Goal: Task Accomplishment & Management: Use online tool/utility

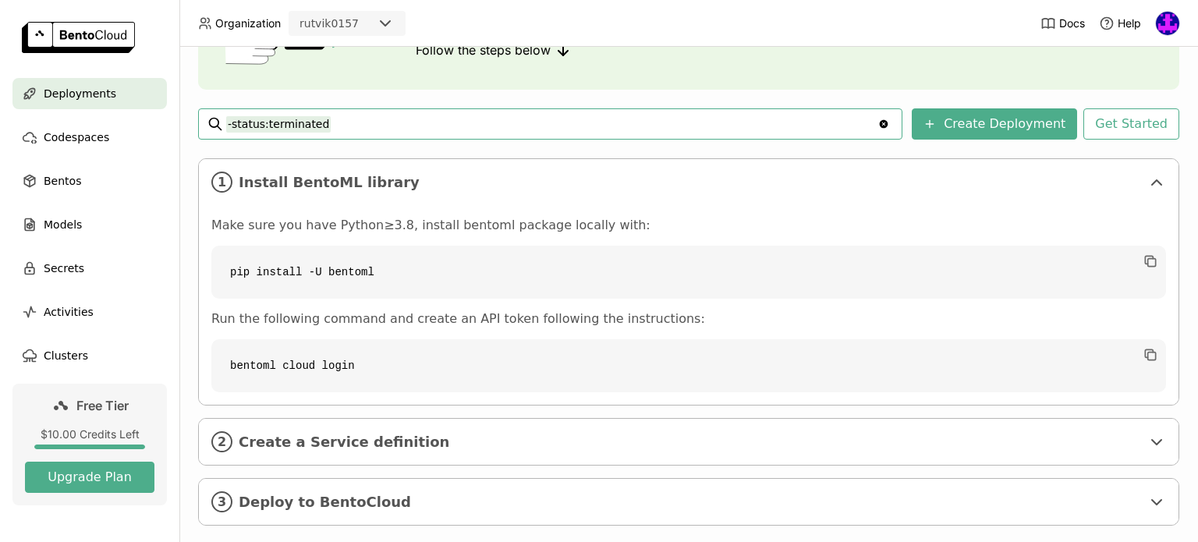
scroll to position [197, 0]
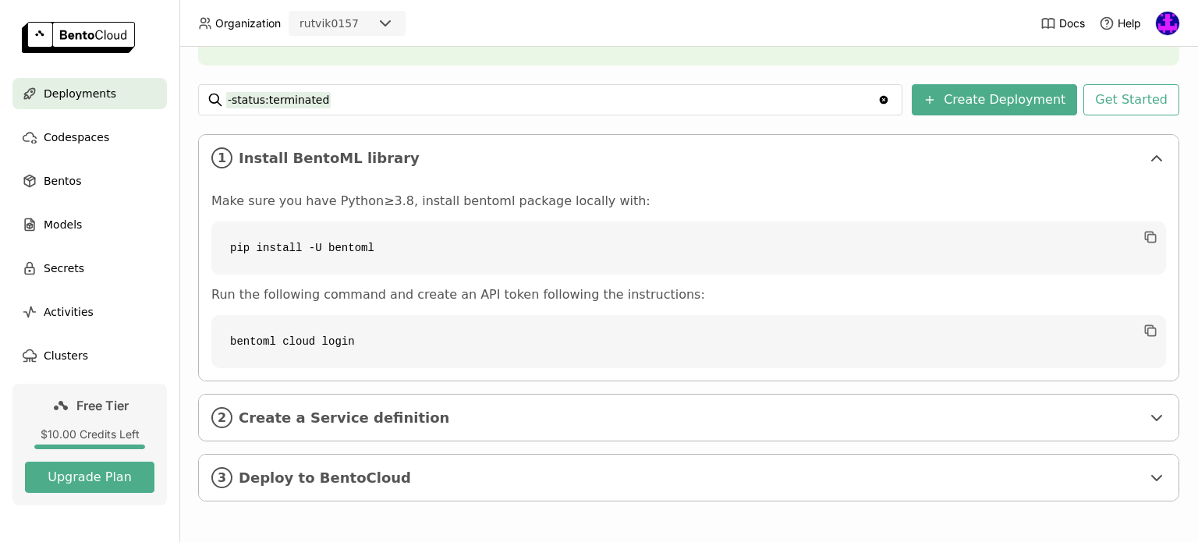
click at [996, 333] on code "bentoml cloud login" at bounding box center [688, 341] width 955 height 53
click at [971, 108] on button "Create Deployment" at bounding box center [994, 99] width 165 height 31
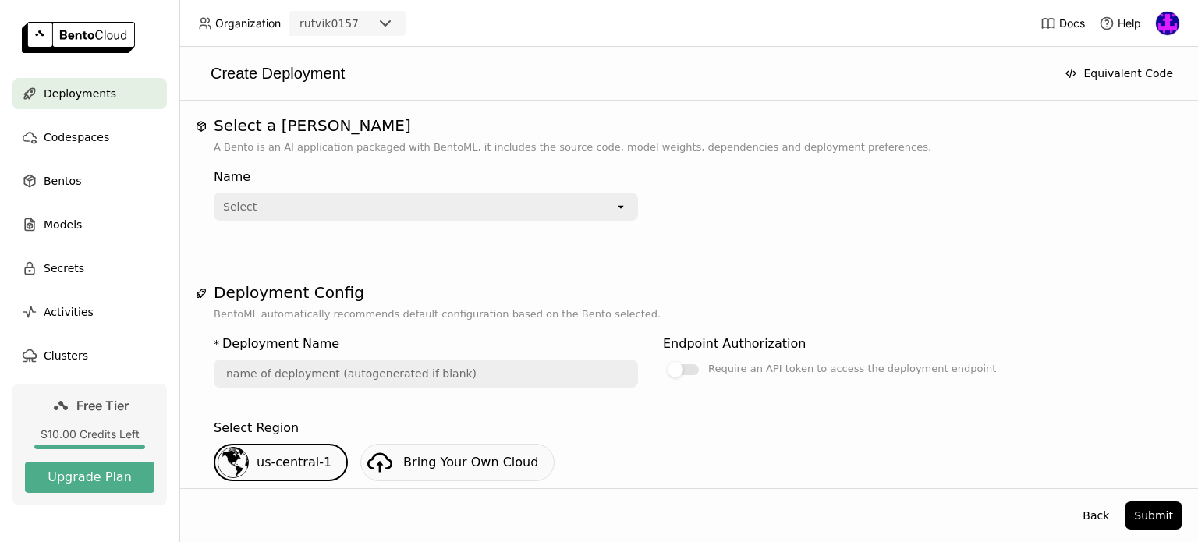
click at [509, 213] on div "Select" at bounding box center [414, 206] width 399 height 25
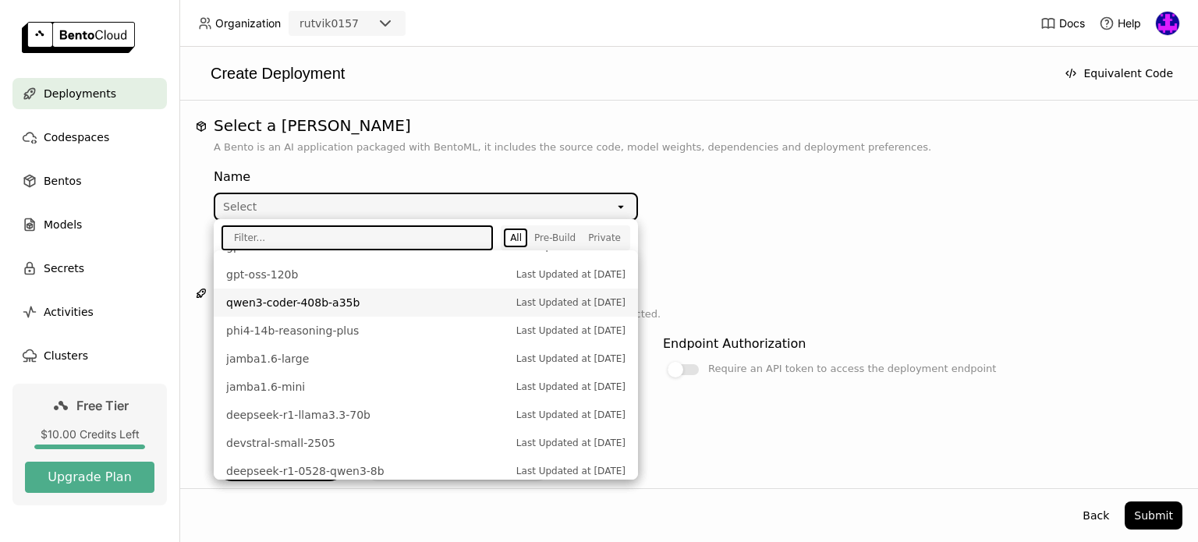
scroll to position [97, 0]
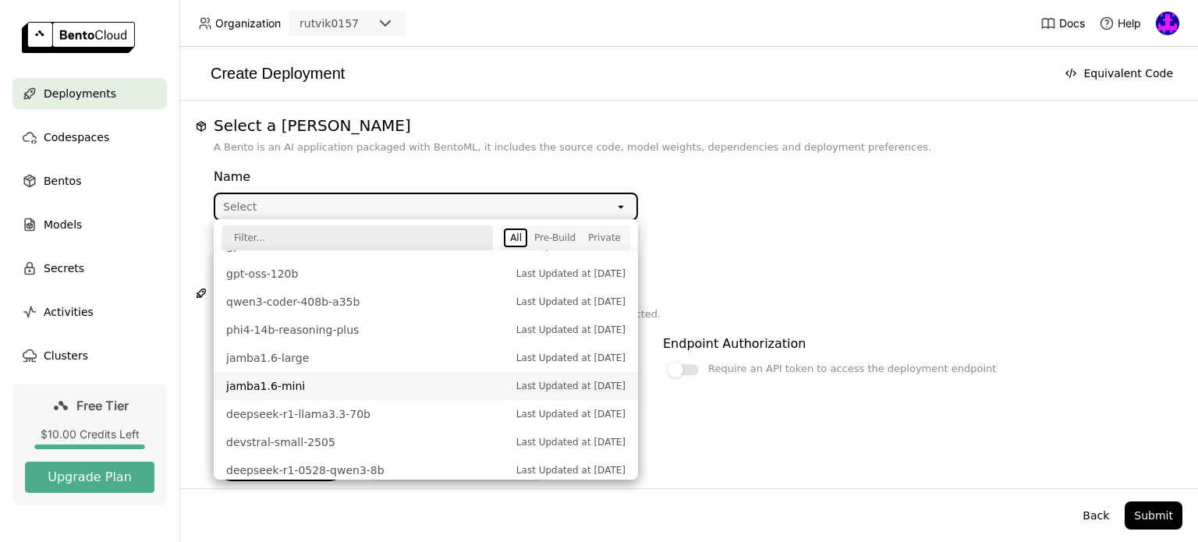
click at [842, 224] on div "Name Select open" at bounding box center [689, 200] width 950 height 90
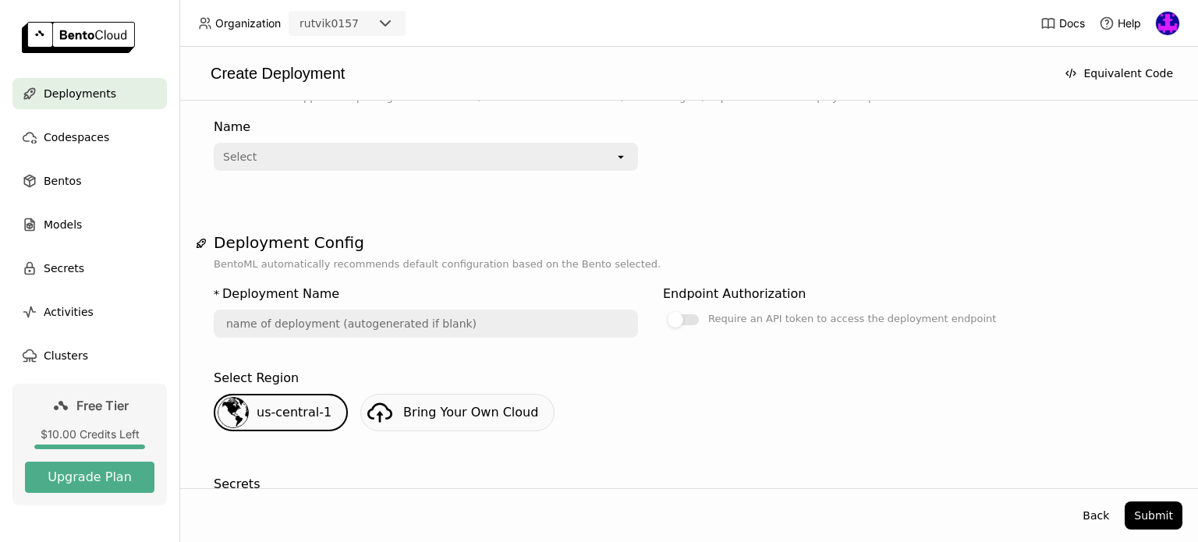
scroll to position [0, 0]
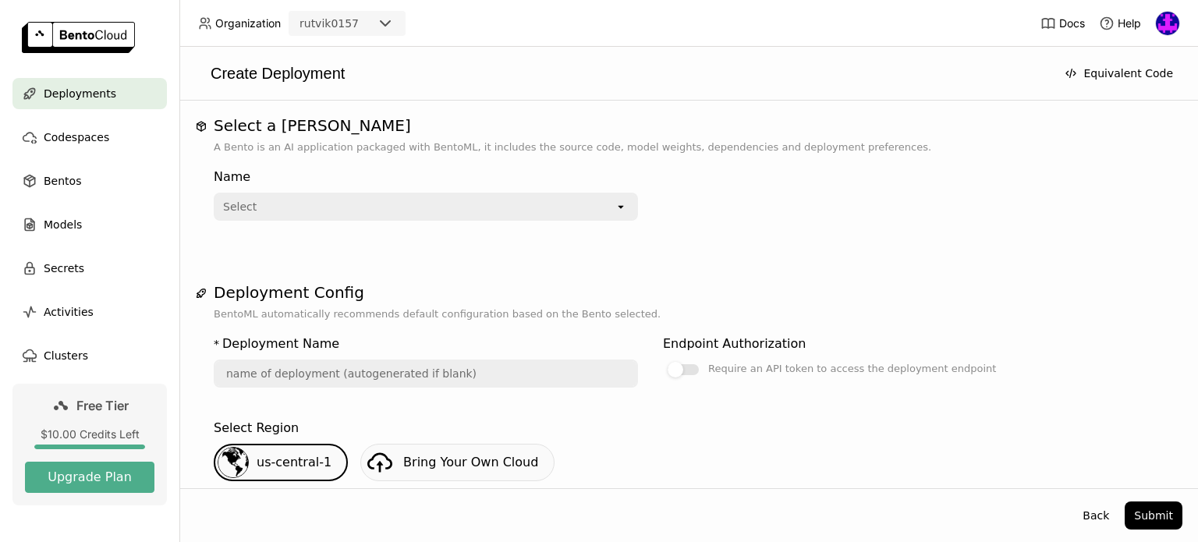
click at [478, 200] on div "Select" at bounding box center [414, 206] width 399 height 25
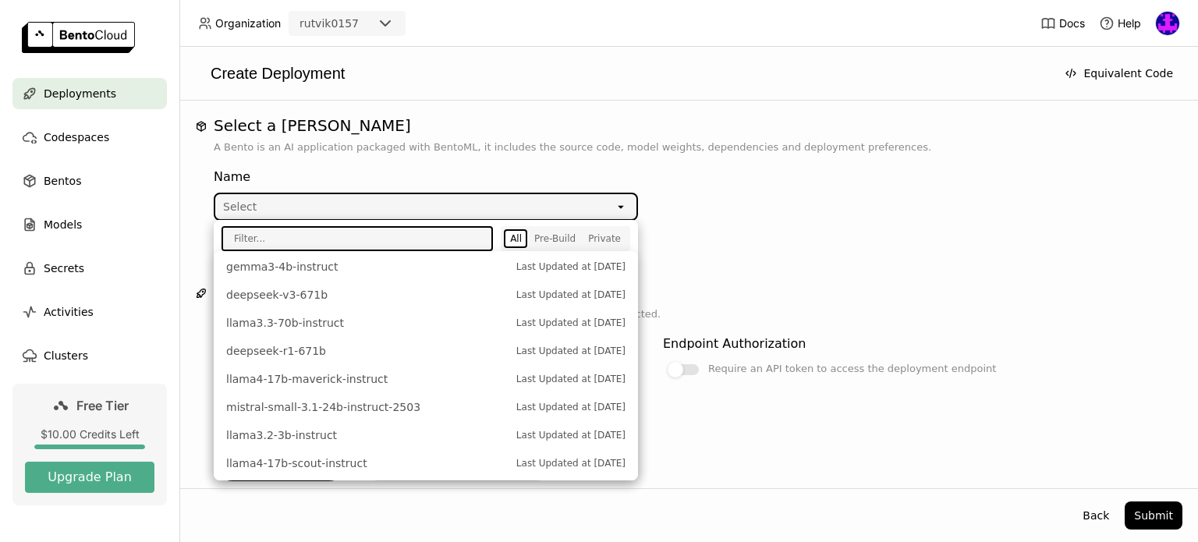
scroll to position [498, 0]
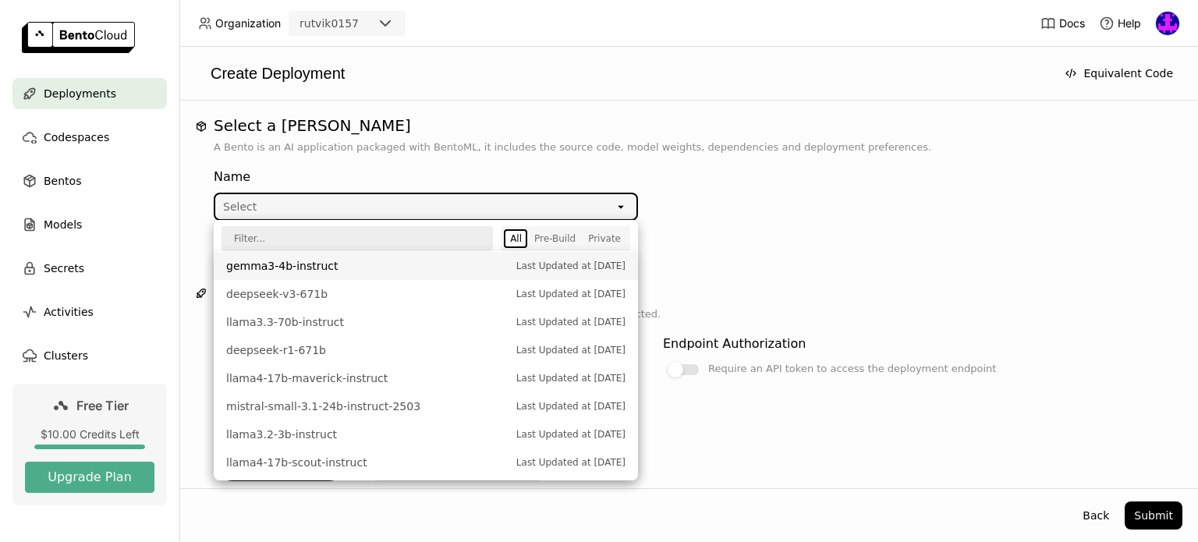
click at [365, 207] on div "Select" at bounding box center [414, 206] width 399 height 25
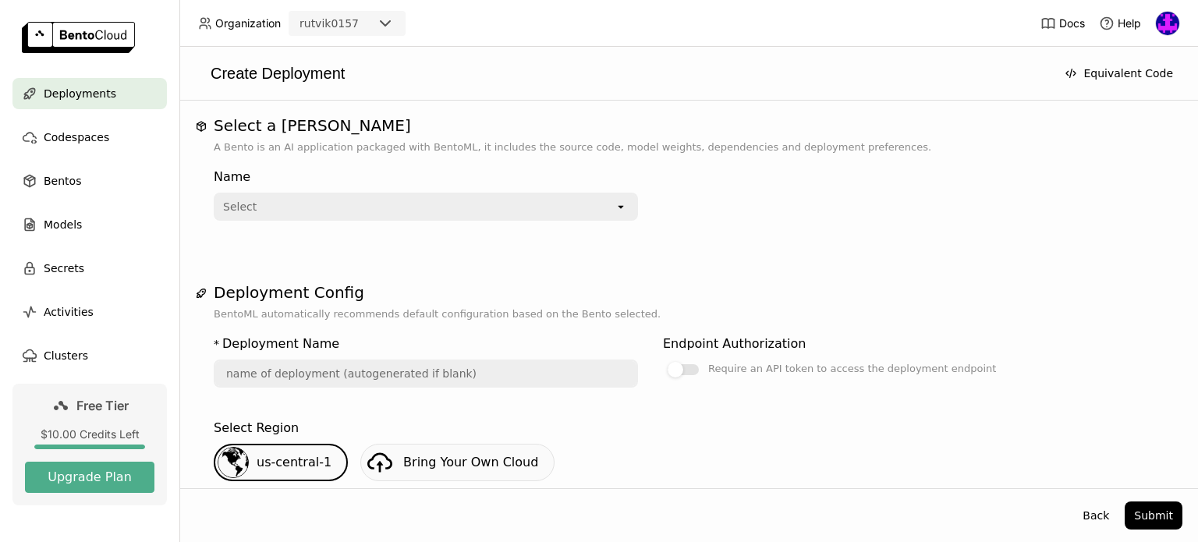
click at [365, 207] on div "Select" at bounding box center [414, 206] width 399 height 25
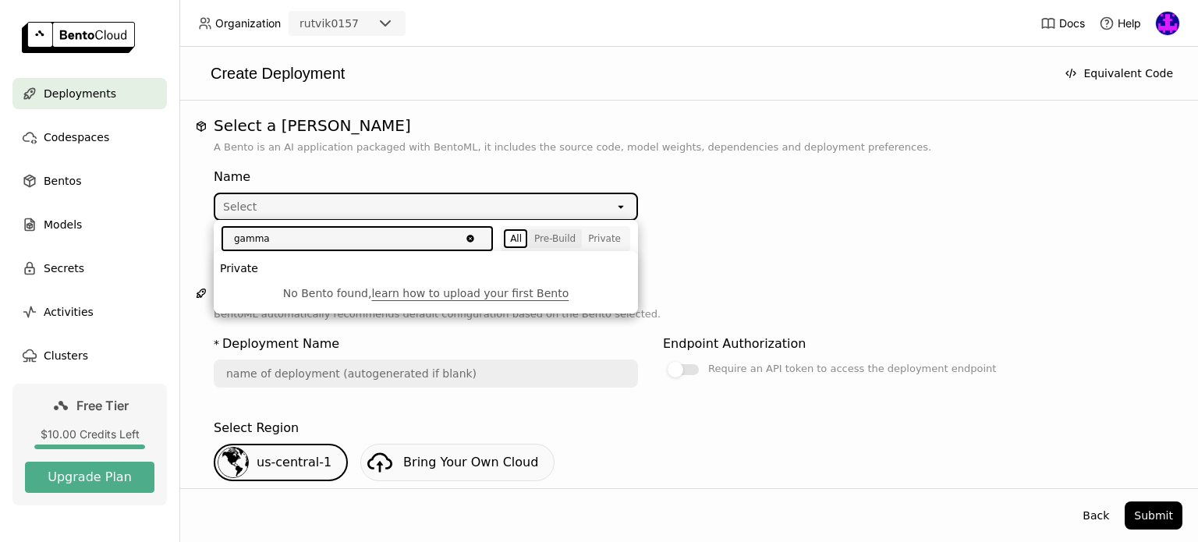
type input "gamma"
click at [547, 238] on div "Pre-Build" at bounding box center [554, 238] width 41 height 12
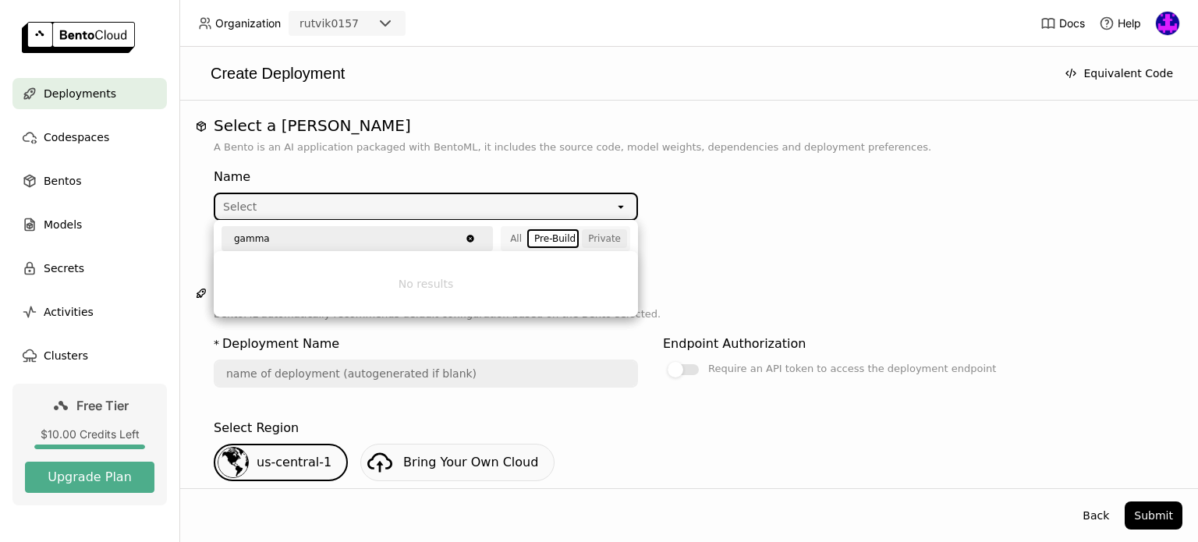
click at [611, 236] on div "Private" at bounding box center [604, 238] width 33 height 12
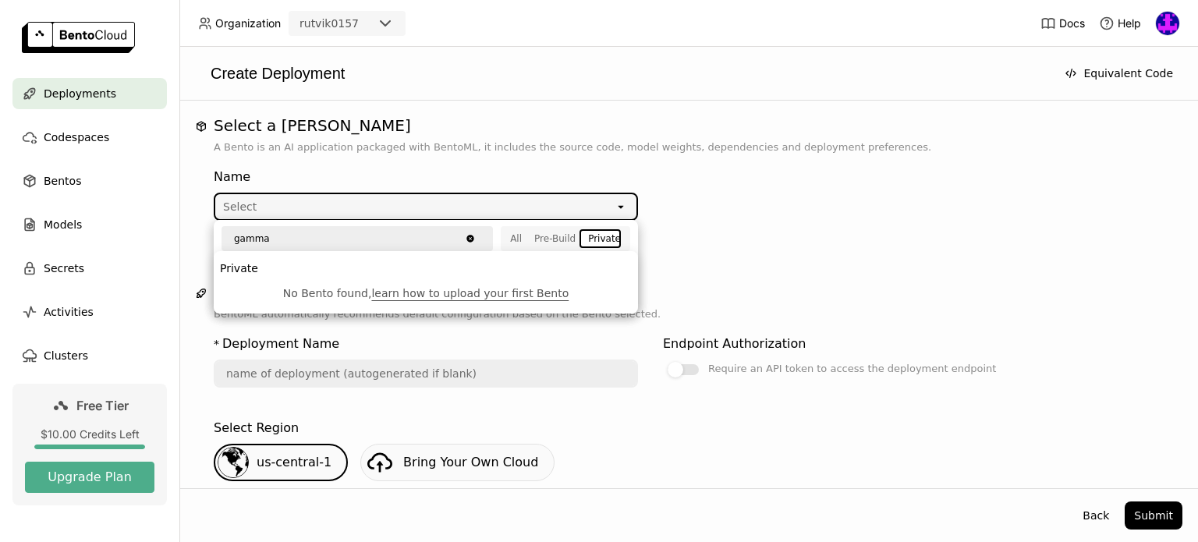
click at [717, 239] on div "Name Select open" at bounding box center [689, 200] width 950 height 90
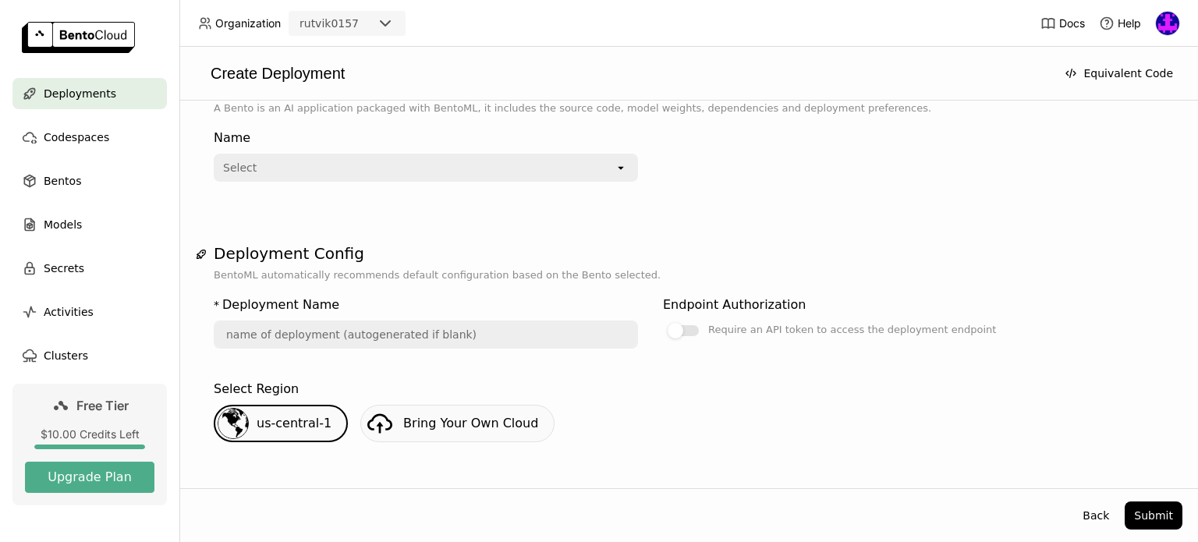
scroll to position [0, 0]
